Goal: Information Seeking & Learning: Learn about a topic

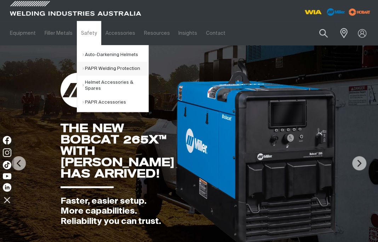
click at [94, 66] on link "PAPR Welding Protection" at bounding box center [116, 69] width 66 height 14
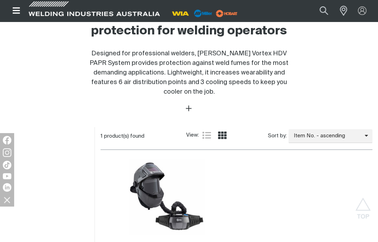
scroll to position [354, 0]
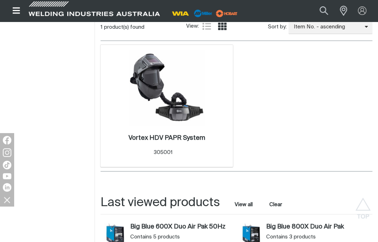
click at [163, 126] on div "Vortex HDV PAPR System . Item No. 305001" at bounding box center [166, 146] width 125 height 41
click at [169, 131] on div "Vortex HDV PAPR System . Item No. 305001" at bounding box center [166, 146] width 125 height 31
click at [169, 135] on h2 "Vortex HDV PAPR System ." at bounding box center [167, 138] width 77 height 6
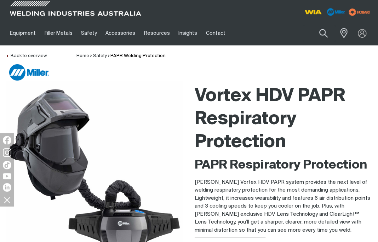
scroll to position [35, 0]
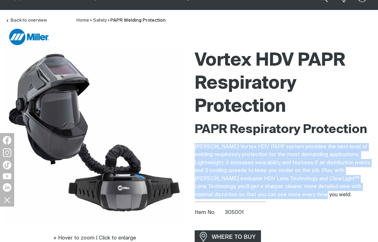
drag, startPoint x: 287, startPoint y: 191, endPoint x: 193, endPoint y: 142, distance: 106.0
click at [193, 142] on div "Vortex HDV PAPR Respiratory Protection PAPR Respiratory Protection [PERSON_NAME…" at bounding box center [283, 166] width 189 height 241
copy p "[PERSON_NAME] Vortex HDV PAPR system provides the next level of welding respira…"
